Goal: Find specific page/section: Find specific page/section

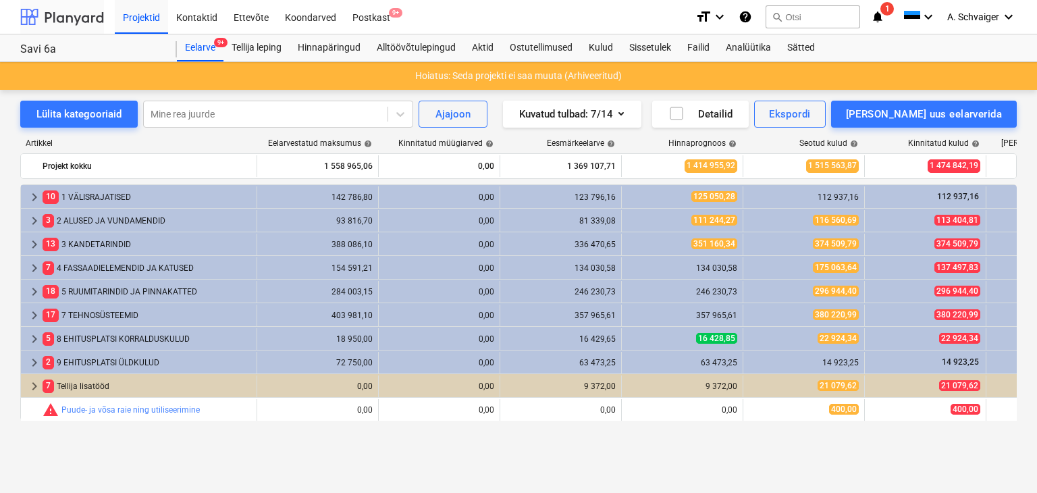
click at [73, 9] on div at bounding box center [62, 17] width 84 height 34
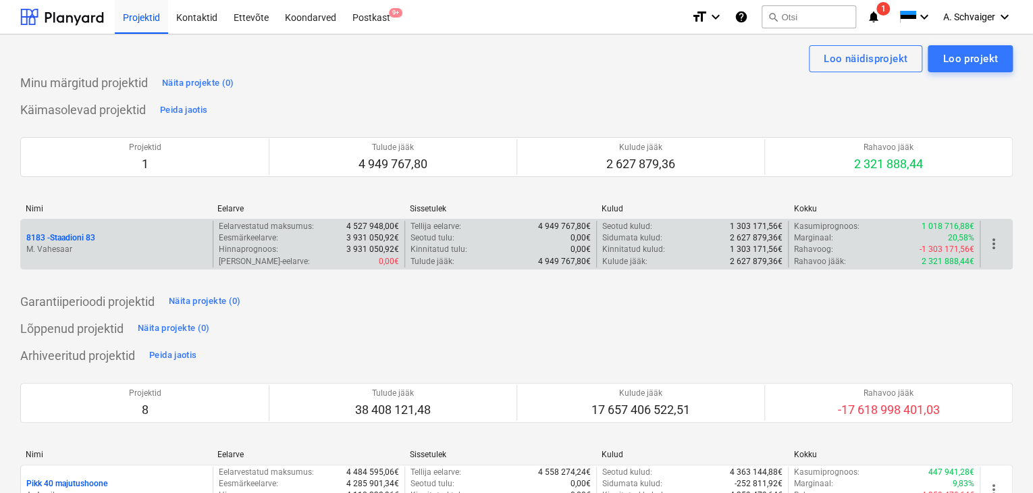
click at [87, 241] on p "8183 - Staadioni 83" at bounding box center [60, 237] width 69 height 11
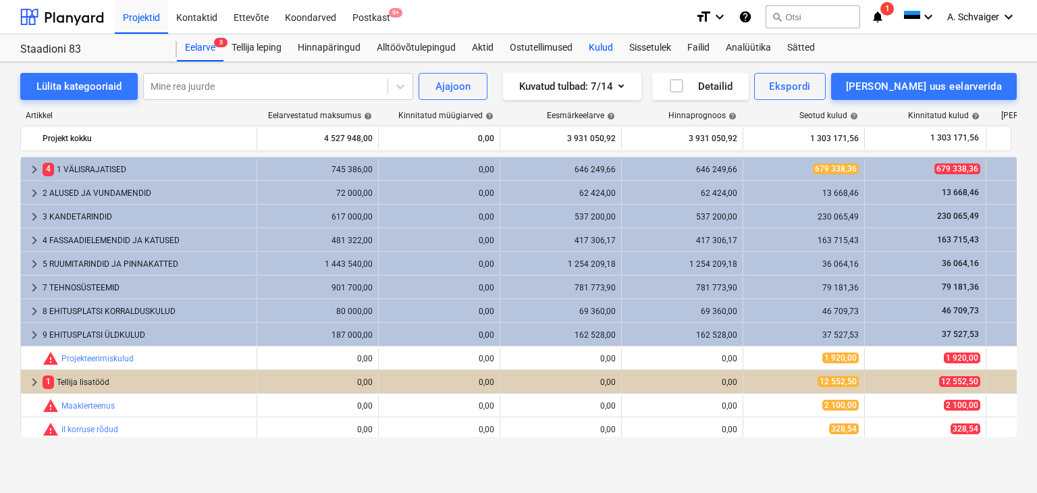
click at [599, 49] on div "Kulud" at bounding box center [601, 47] width 41 height 27
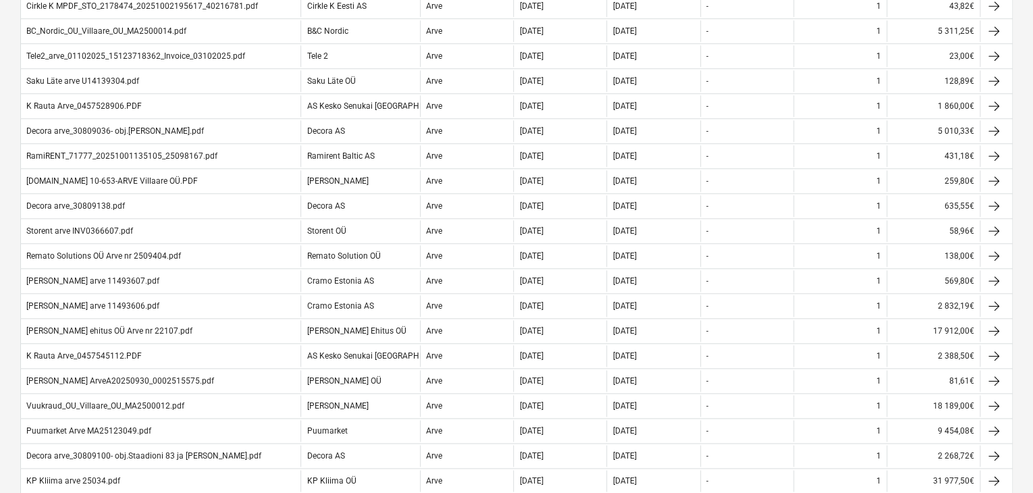
scroll to position [810, 0]
